Goal: Task Accomplishment & Management: Manage account settings

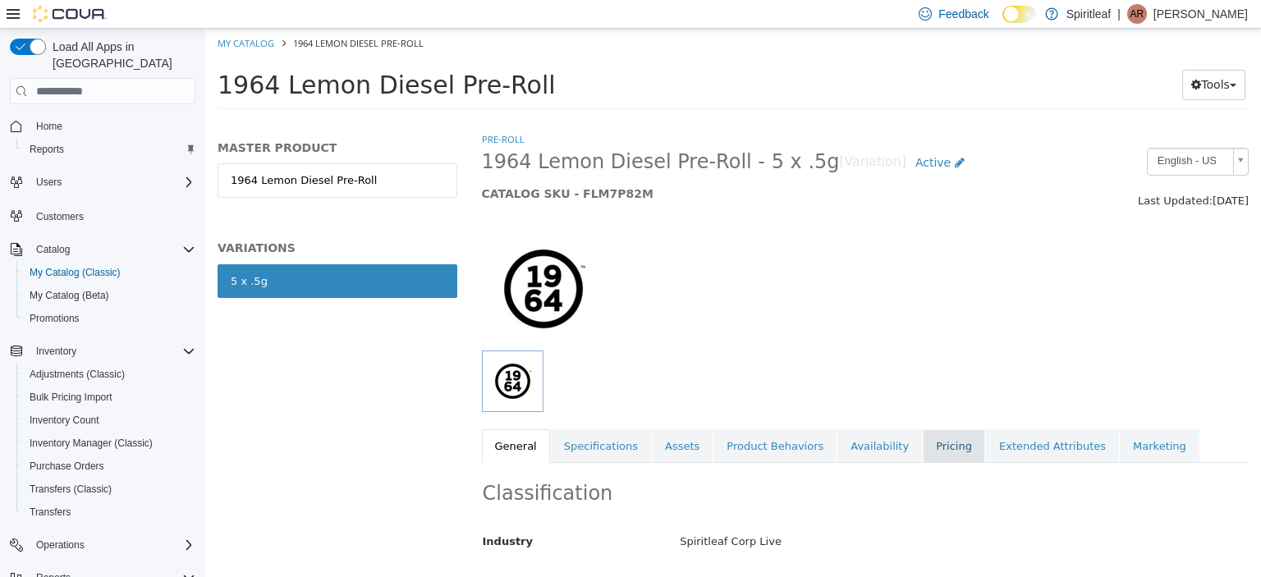
click at [923, 453] on link "Pricing" at bounding box center [954, 446] width 62 height 34
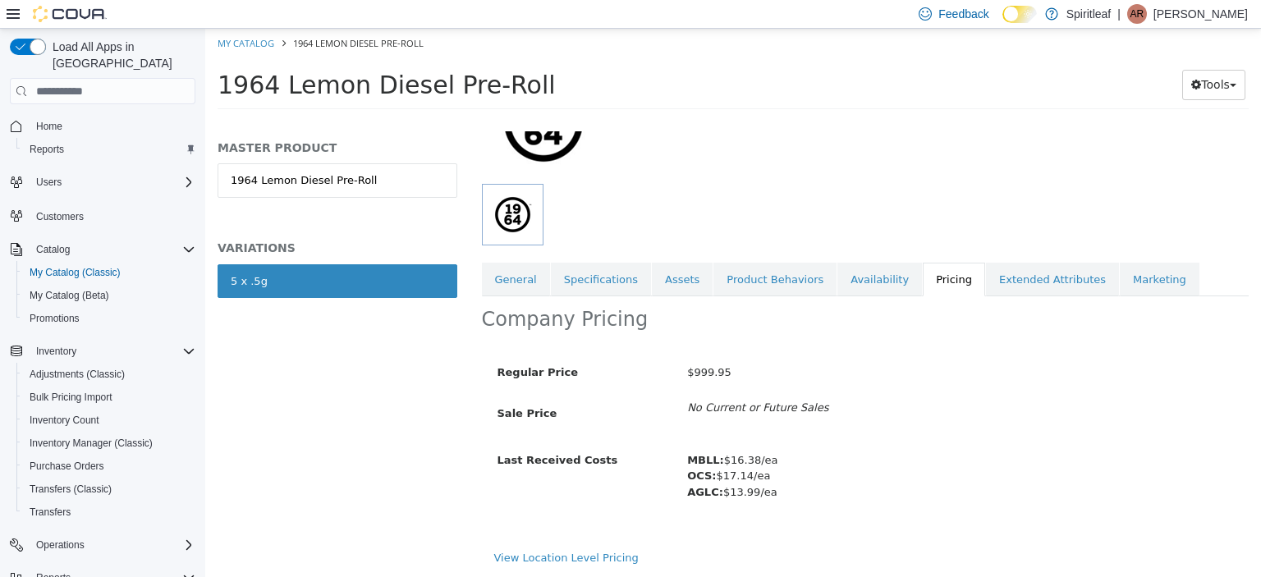
scroll to position [167, 0]
click at [587, 553] on link "View Location Level Pricing" at bounding box center [566, 557] width 144 height 12
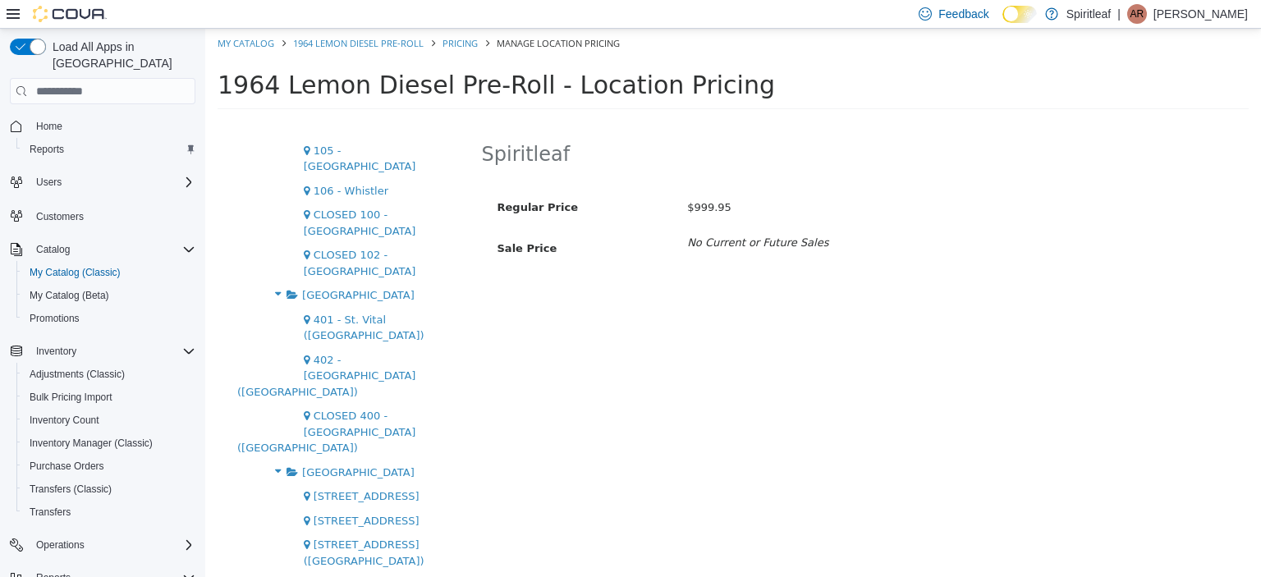
scroll to position [3212, 0]
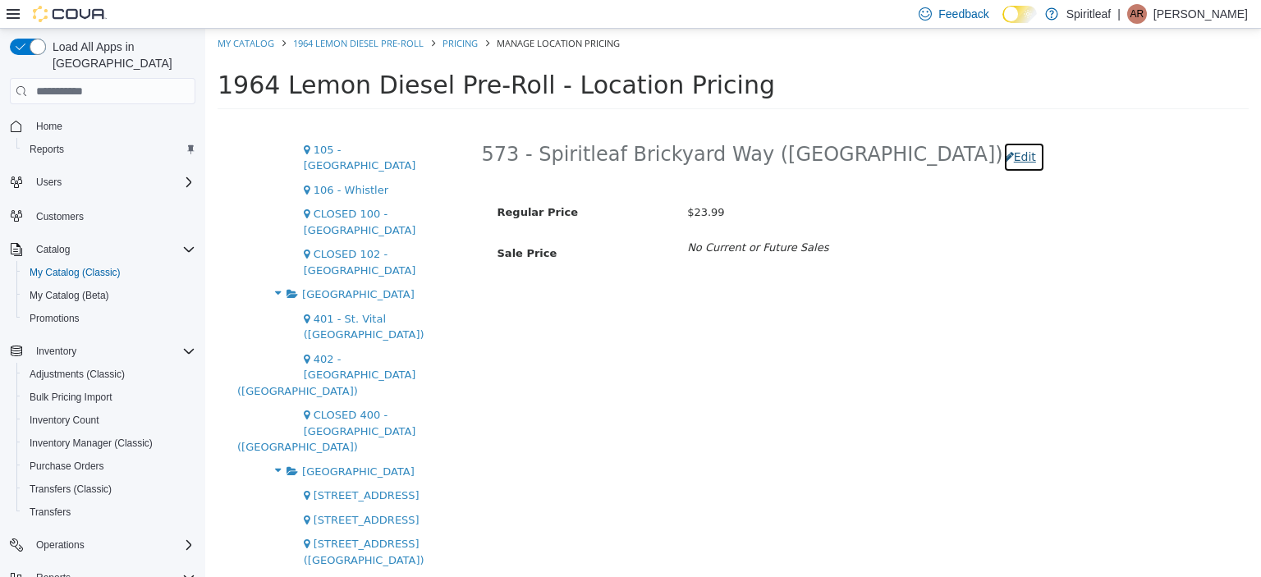
click at [1003, 153] on button "Edit" at bounding box center [1024, 157] width 42 height 30
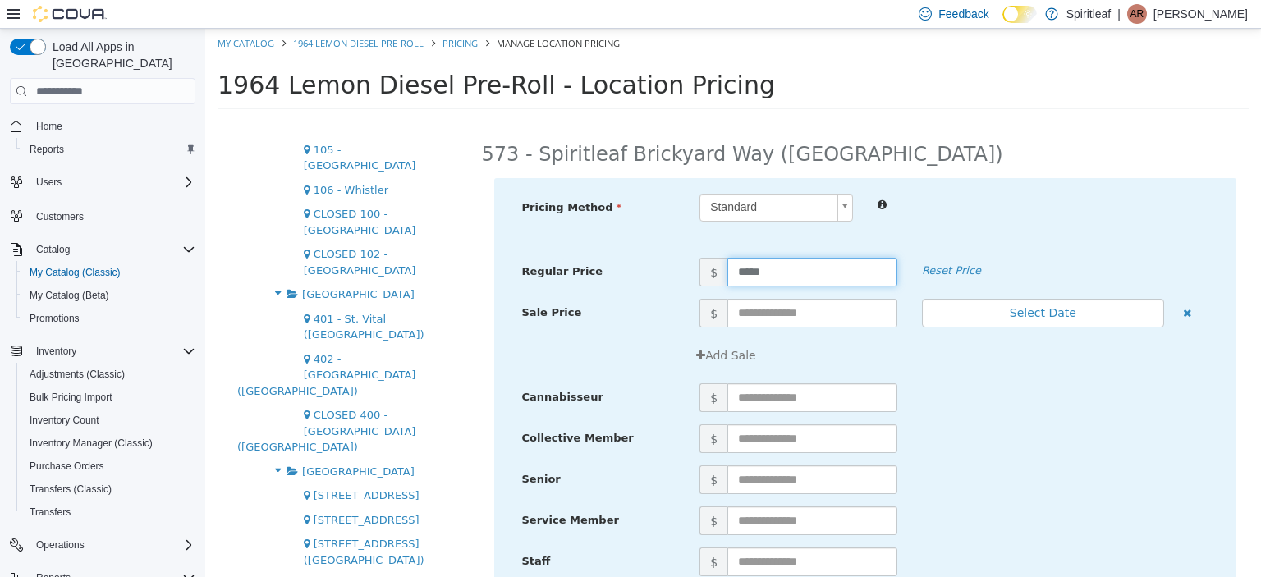
click at [743, 267] on input "*****" at bounding box center [812, 272] width 170 height 29
type input "*****"
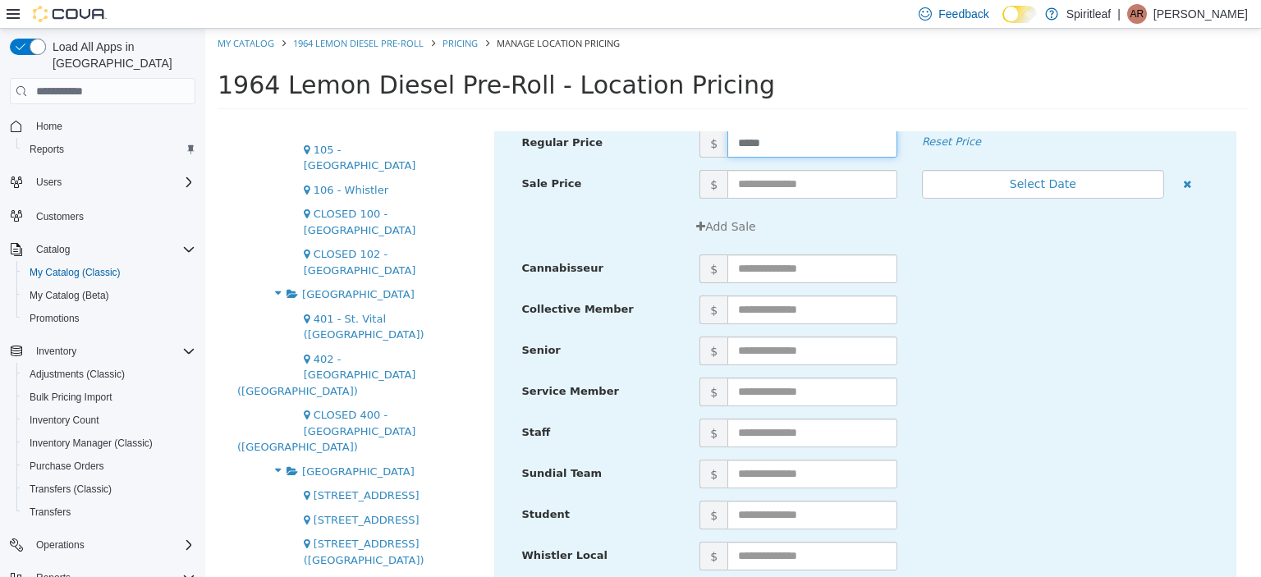
scroll to position [196, 0]
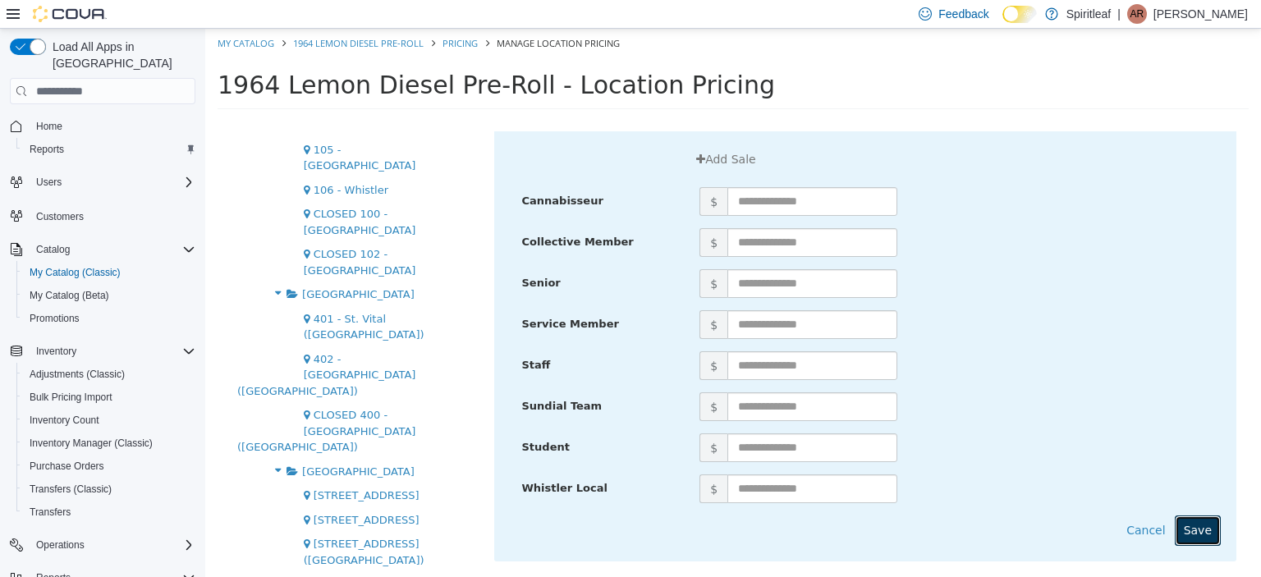
click at [1175, 516] on button "Save" at bounding box center [1198, 531] width 46 height 30
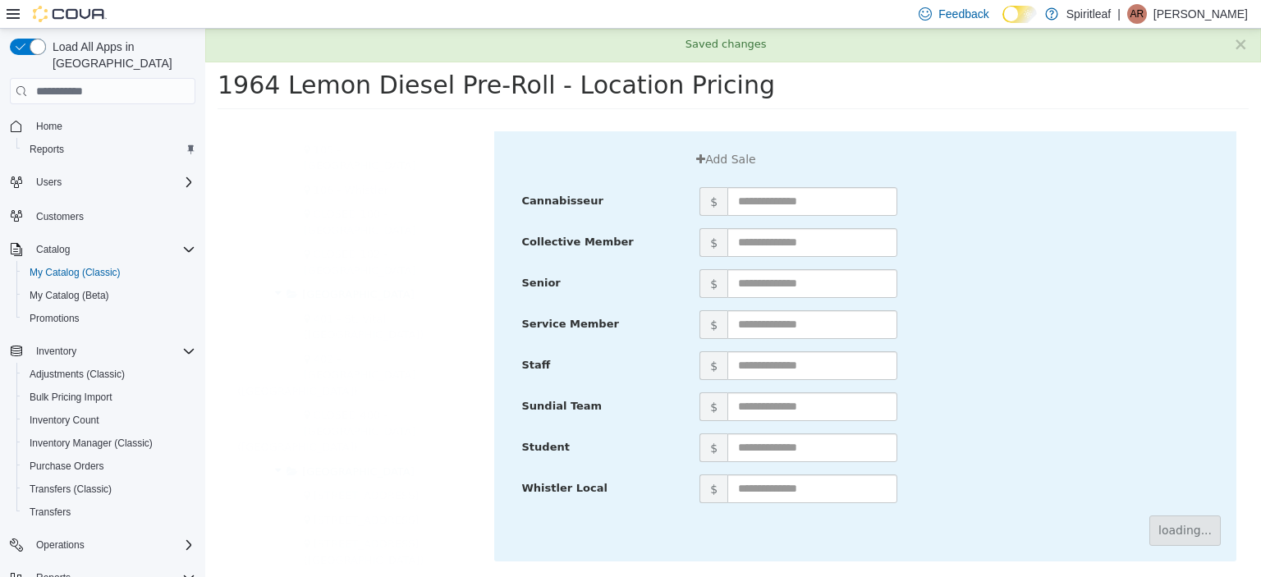
scroll to position [0, 0]
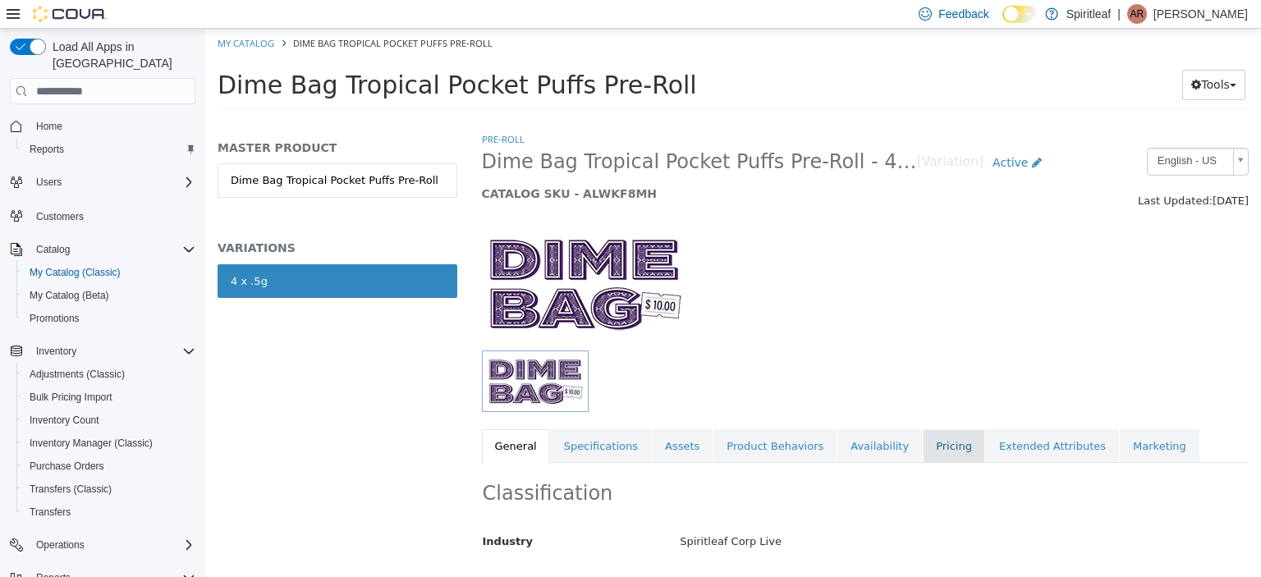
click at [923, 437] on link "Pricing" at bounding box center [954, 446] width 62 height 34
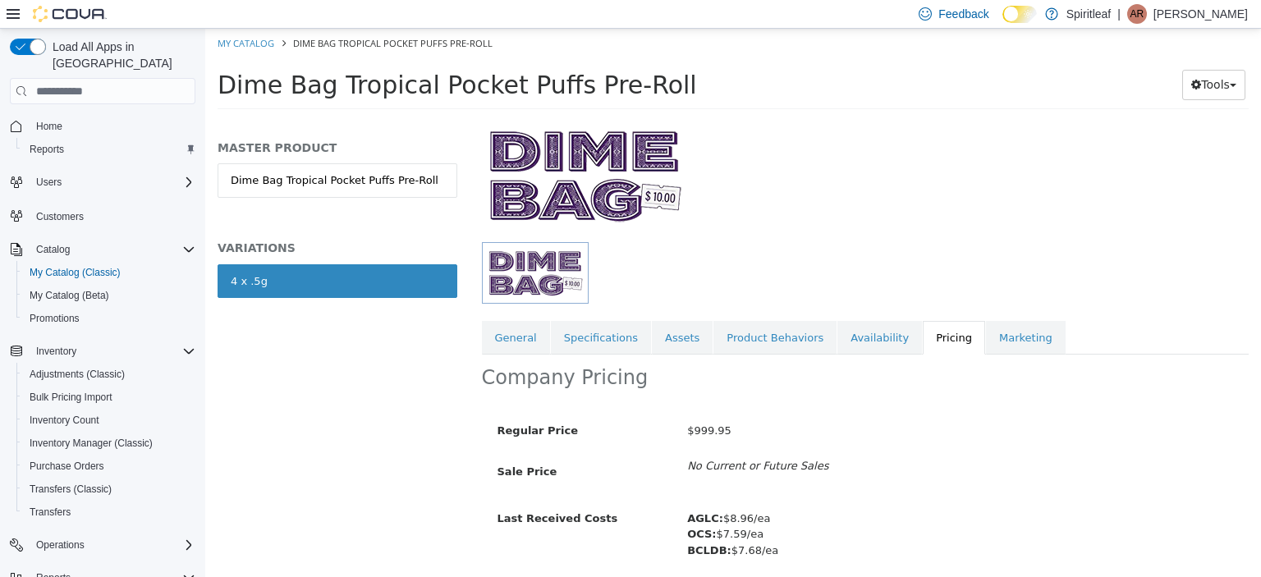
scroll to position [167, 0]
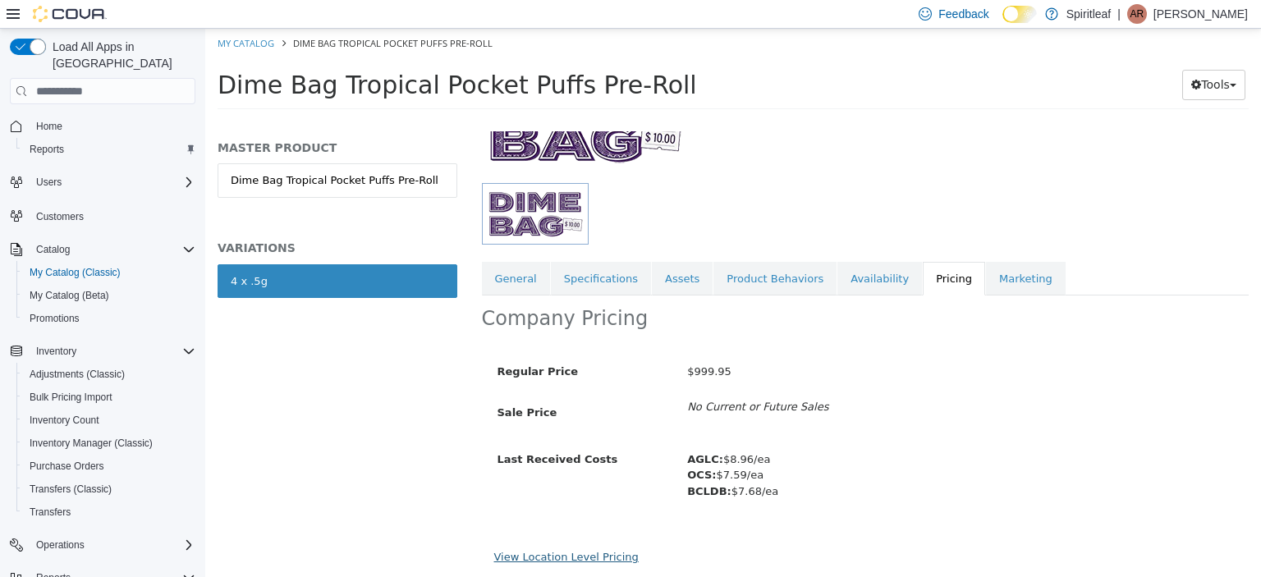
click at [585, 553] on link "View Location Level Pricing" at bounding box center [566, 557] width 144 height 12
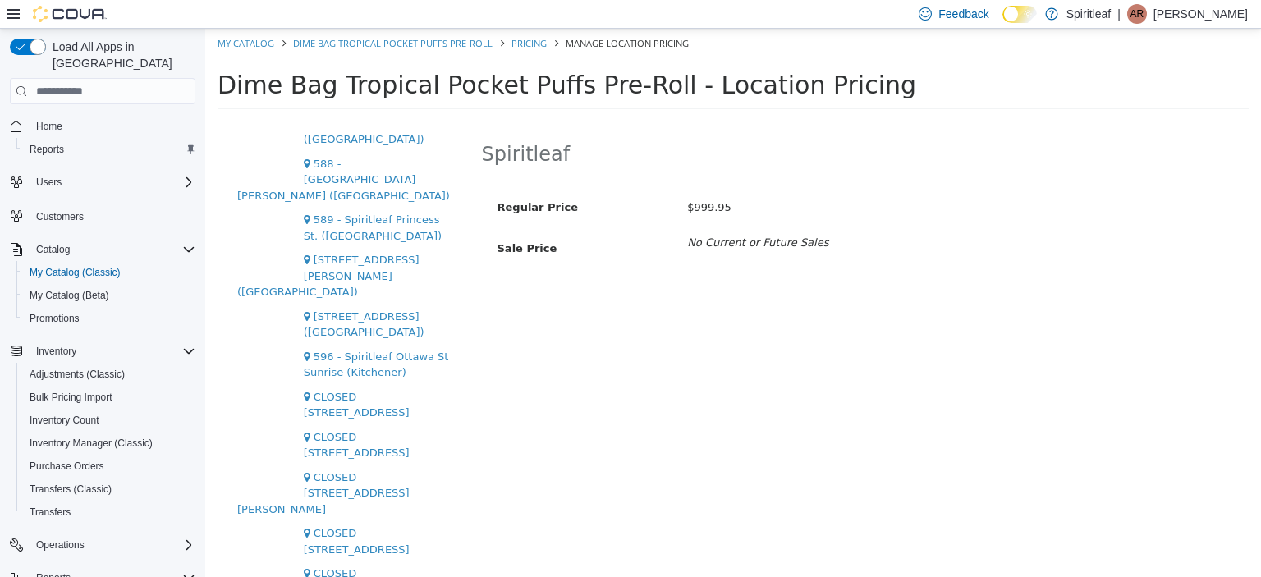
scroll to position [4471, 0]
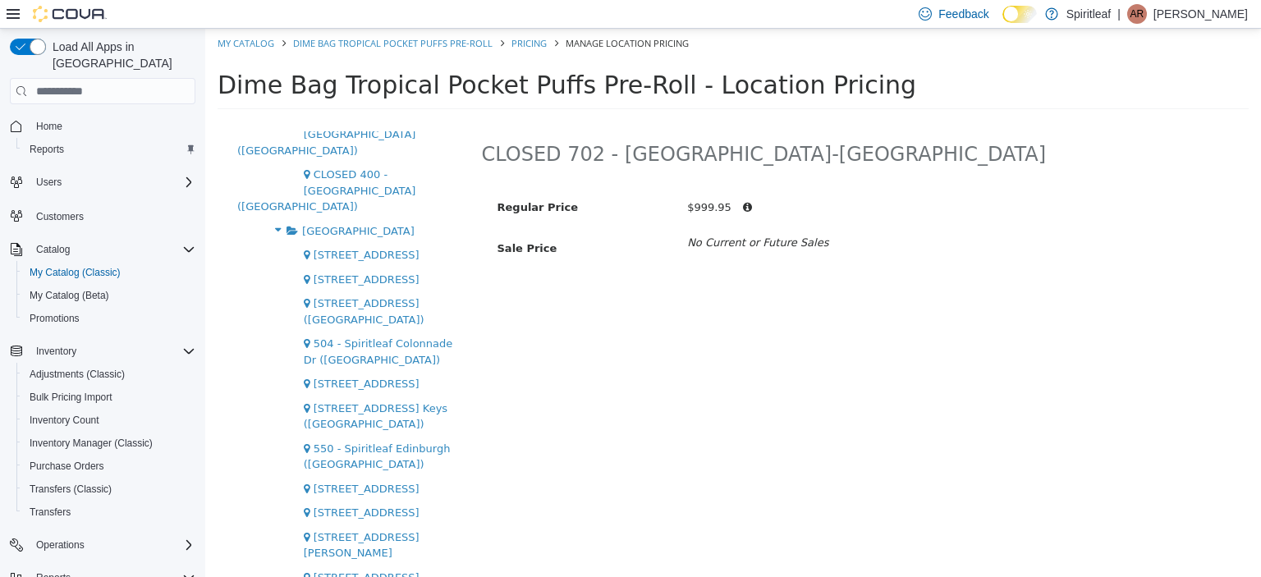
scroll to position [3432, 0]
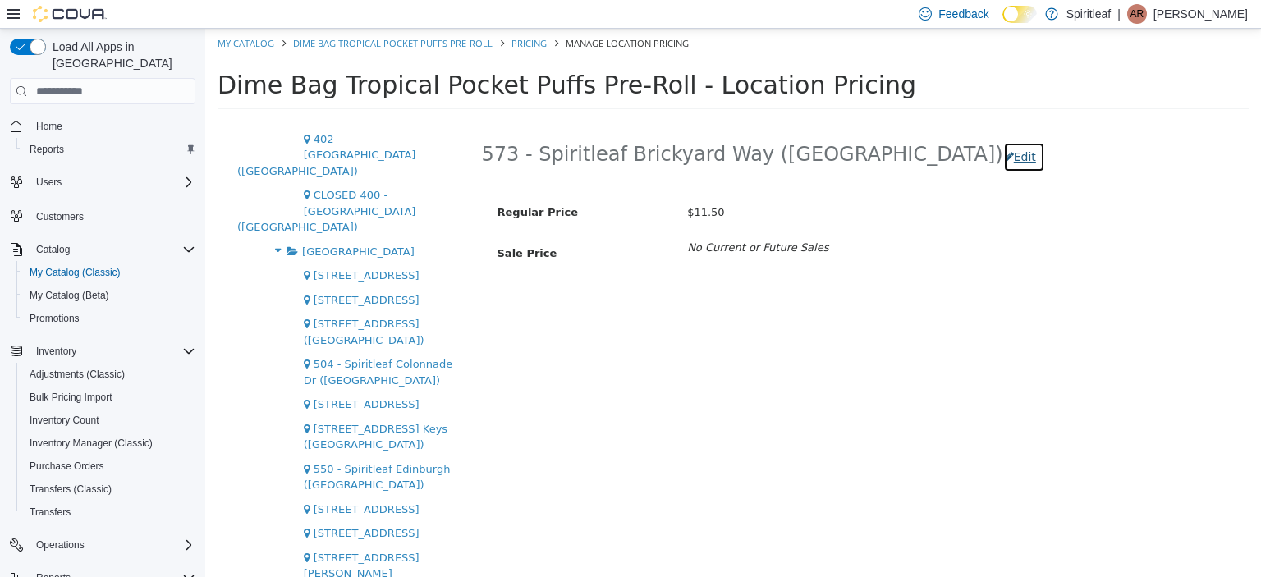
click at [1003, 163] on button "Edit" at bounding box center [1024, 157] width 42 height 30
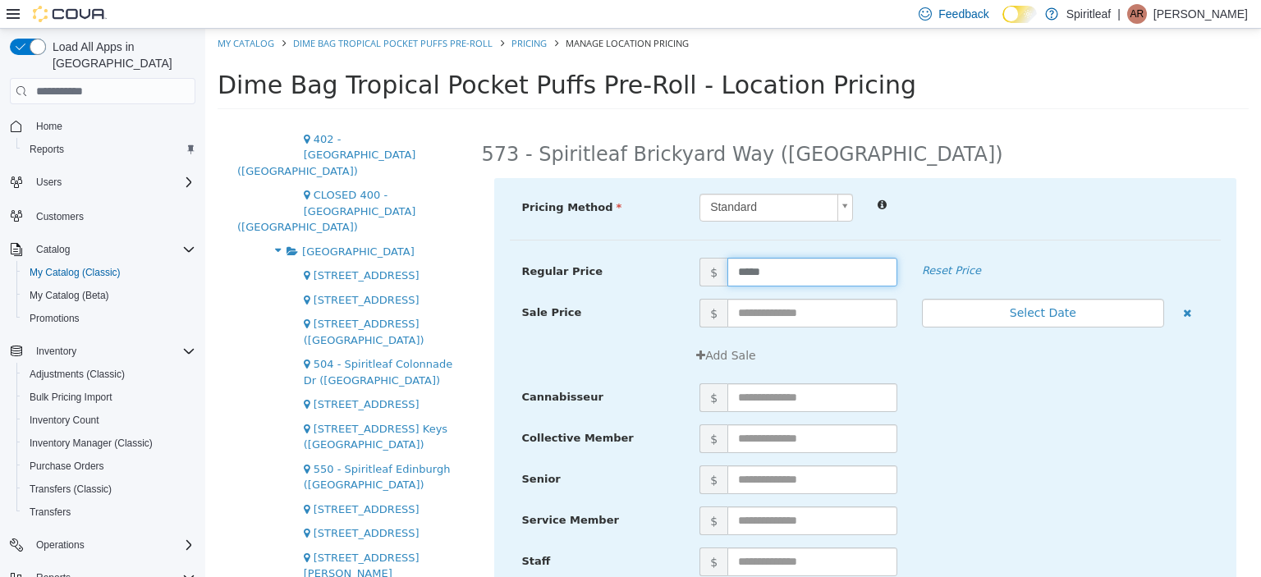
click at [768, 268] on input "*****" at bounding box center [812, 272] width 170 height 29
type input "*"
type input "****"
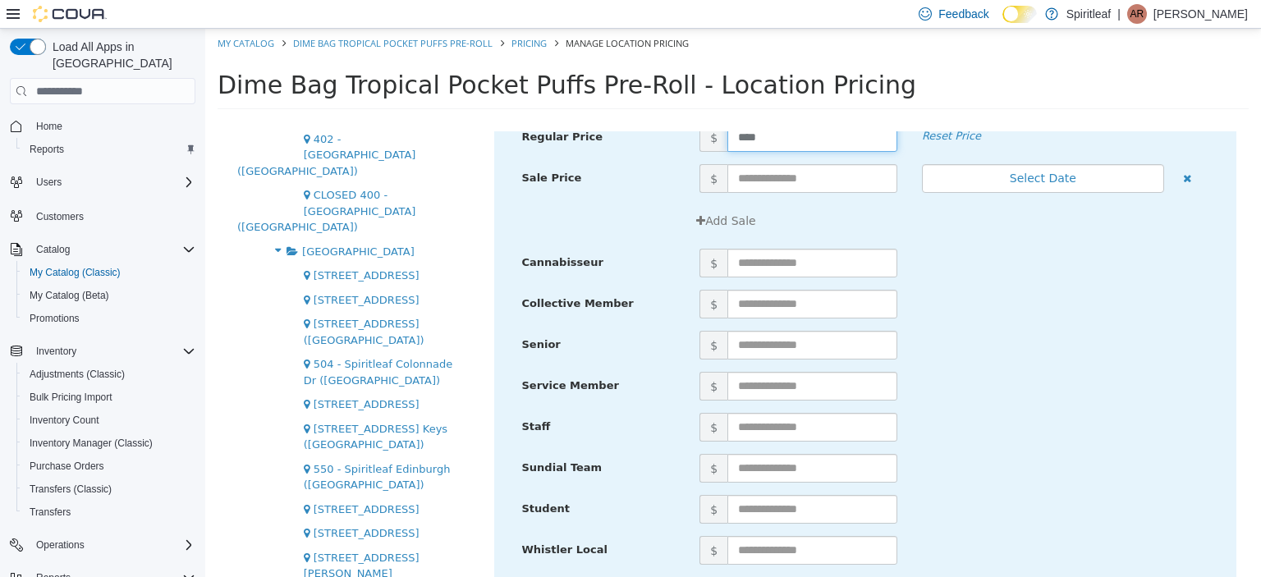
scroll to position [136, 0]
click at [1034, 399] on div "Service Member $" at bounding box center [866, 390] width 712 height 41
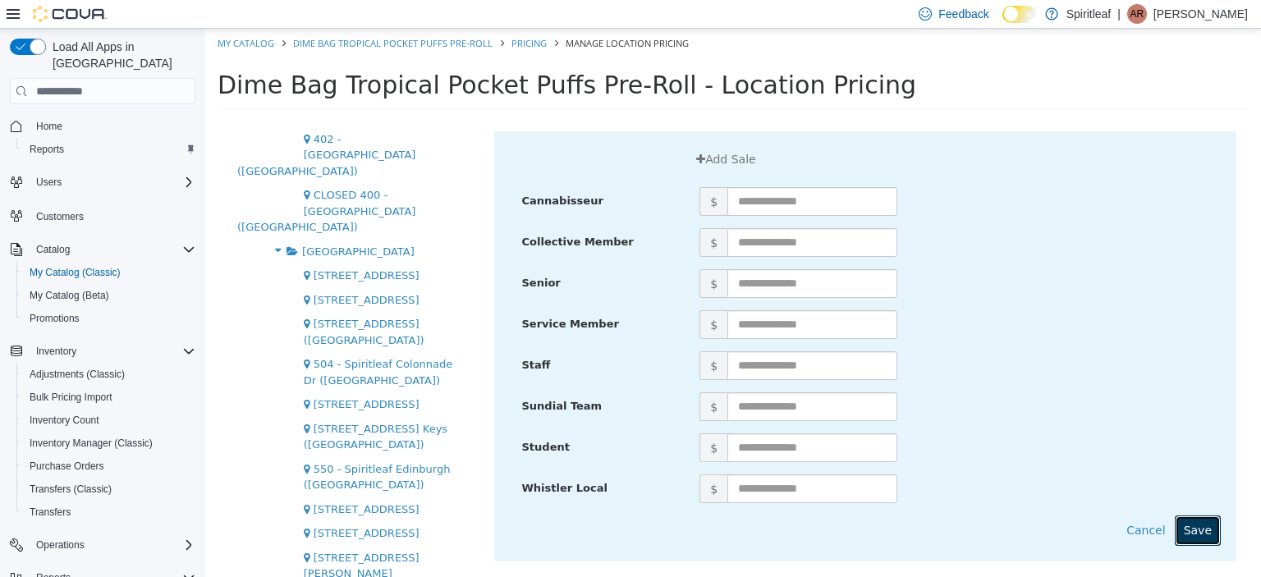
click at [1190, 522] on button "Save" at bounding box center [1198, 531] width 46 height 30
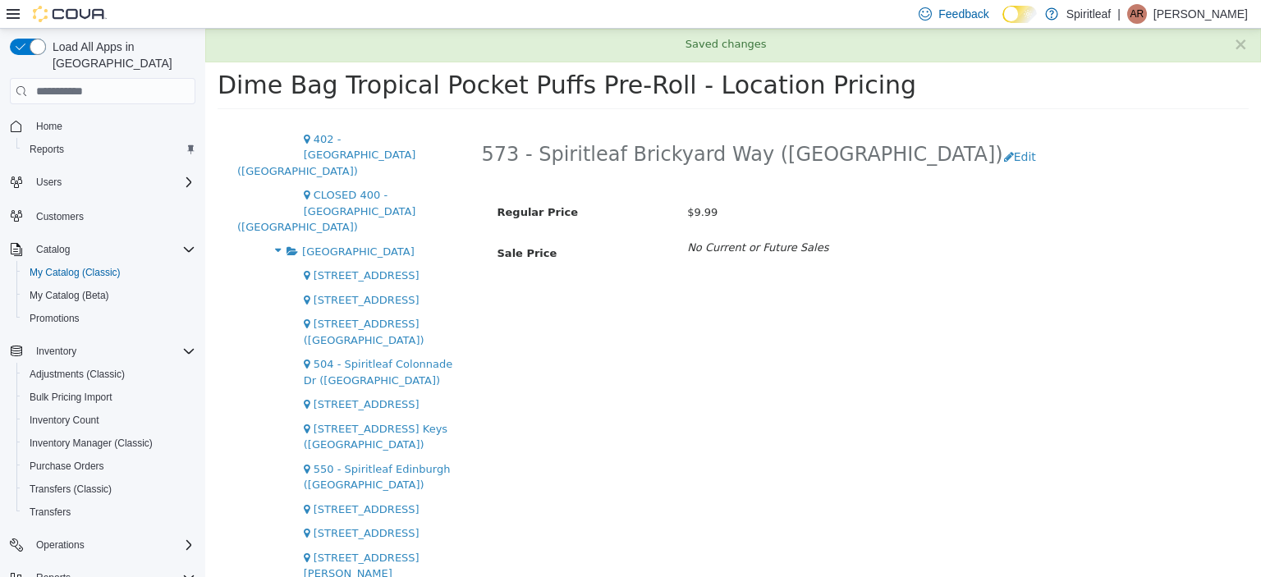
scroll to position [0, 0]
